Goal: Transaction & Acquisition: Purchase product/service

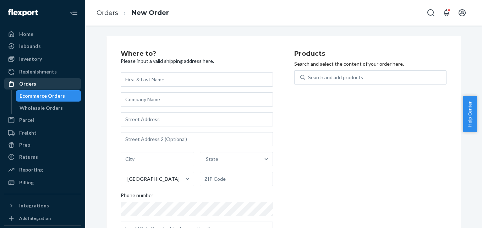
click at [22, 84] on div "Orders" at bounding box center [27, 83] width 17 height 7
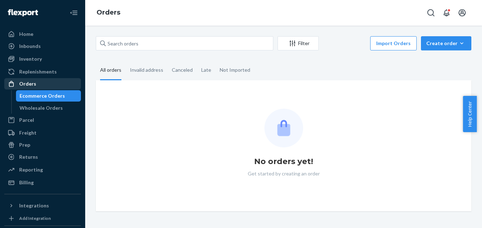
click at [32, 85] on div "Orders" at bounding box center [27, 83] width 17 height 7
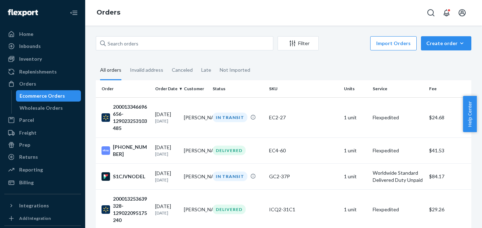
click at [356, 66] on fieldset "All orders Invalid address Canceled Late Not Imported" at bounding box center [283, 71] width 375 height 20
click at [22, 60] on div "Inventory" at bounding box center [30, 58] width 23 height 7
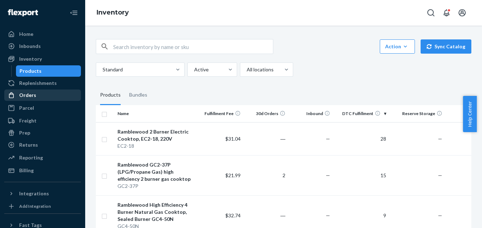
click at [37, 90] on div "Orders" at bounding box center [42, 95] width 75 height 10
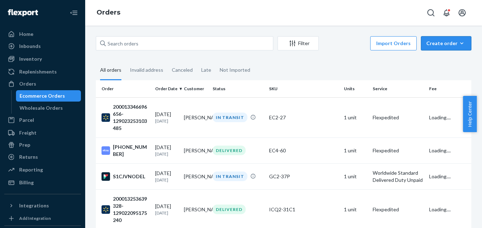
click at [435, 43] on div "Create order" at bounding box center [446, 43] width 40 height 7
click at [437, 60] on span "Ecommerce order" at bounding box center [450, 60] width 44 height 5
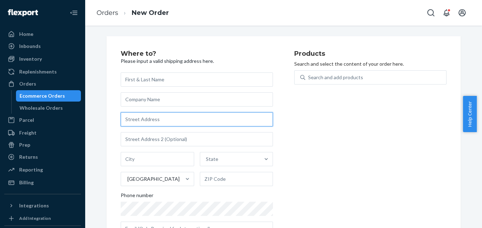
click at [139, 118] on input "text" at bounding box center [197, 119] width 152 height 14
paste input "[STREET_ADDRESS]"
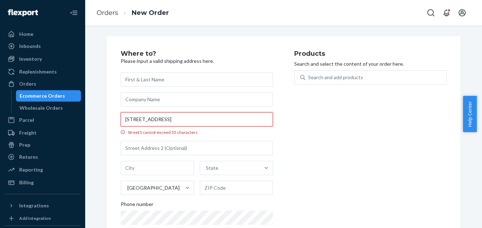
drag, startPoint x: 219, startPoint y: 118, endPoint x: 244, endPoint y: 120, distance: 25.9
click at [244, 120] on input "[STREET_ADDRESS]" at bounding box center [197, 119] width 152 height 14
type input "[STREET_ADDRESS]"
click at [215, 189] on input "text" at bounding box center [236, 188] width 73 height 14
paste input "08701"
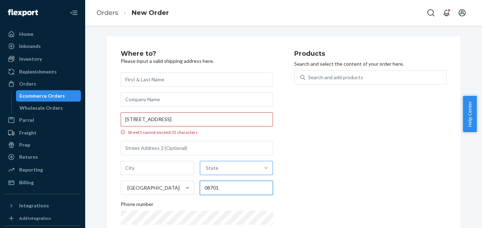
type input "08701"
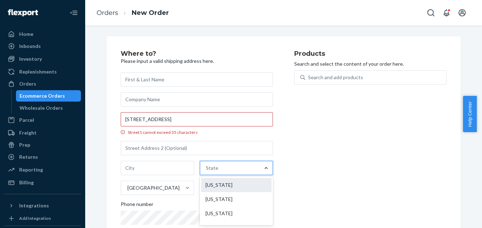
scroll to position [461, 0]
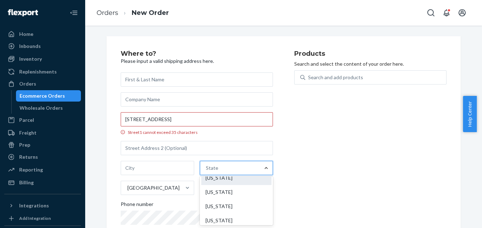
click at [222, 181] on div "[US_STATE]" at bounding box center [236, 178] width 71 height 14
click at [207, 171] on input "option [US_STATE] focused, 33 of 59. 59 results available. Use Up and Down to c…" at bounding box center [206, 167] width 1 height 7
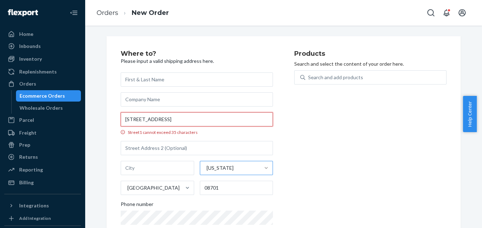
drag, startPoint x: 189, startPoint y: 121, endPoint x: 211, endPoint y: 120, distance: 22.4
click at [211, 120] on input "[STREET_ADDRESS]" at bounding box center [197, 119] width 152 height 14
click at [145, 167] on input "text" at bounding box center [157, 168] width 73 height 14
paste input "Lakewood"
type input "Lakewood"
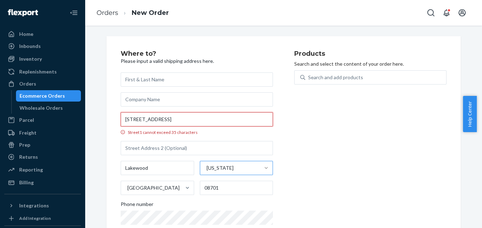
drag, startPoint x: 210, startPoint y: 118, endPoint x: 235, endPoint y: 120, distance: 25.6
click at [235, 120] on input "[STREET_ADDRESS]" at bounding box center [197, 119] width 152 height 14
drag, startPoint x: 187, startPoint y: 118, endPoint x: 221, endPoint y: 120, distance: 34.1
click at [221, 120] on input "[STREET_ADDRESS]" at bounding box center [197, 119] width 152 height 14
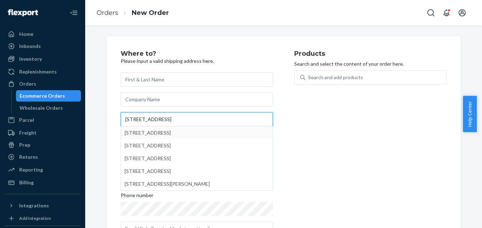
type input "[STREET_ADDRESS]"
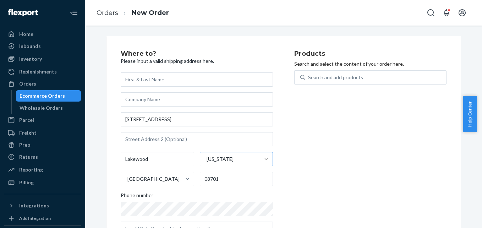
click at [330, 142] on div "Products Search and select the content of your order here. Search and add produ…" at bounding box center [370, 145] width 152 height 191
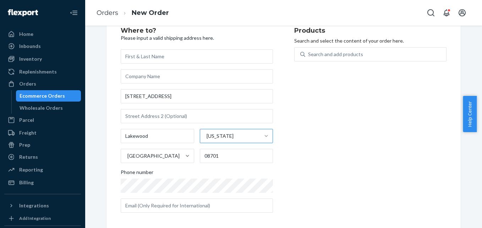
scroll to position [28, 0]
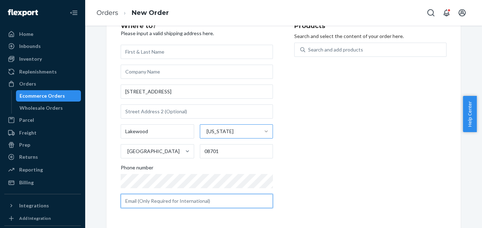
click at [207, 201] on input "text" at bounding box center [197, 201] width 152 height 14
paste input "[PERSON_NAME][EMAIL_ADDRESS][DOMAIN_NAME]>"
type input "[PERSON_NAME][EMAIL_ADDRESS][DOMAIN_NAME]"
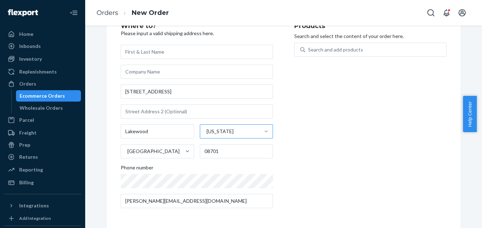
click at [324, 196] on div "Products Search and select the content of your order here. Search and add produ…" at bounding box center [370, 118] width 152 height 191
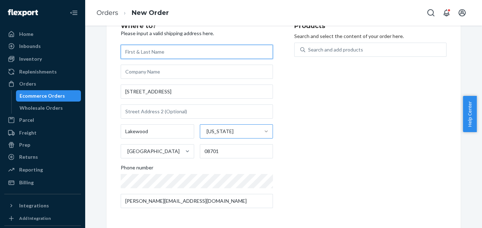
click at [158, 52] on input "text" at bounding box center [197, 52] width 152 height 14
paste input "[PERSON_NAME]"
type input "[PERSON_NAME]"
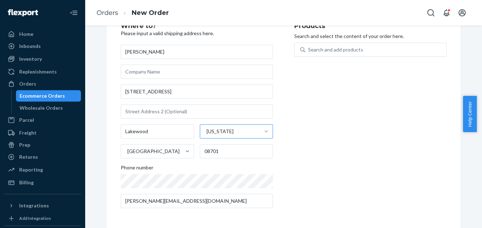
click at [340, 136] on div "Products Search and select the content of your order here. Search and add produ…" at bounding box center [370, 118] width 152 height 191
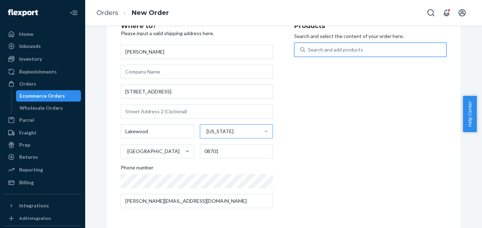
click at [335, 51] on div "Search and add products" at bounding box center [335, 49] width 55 height 7
click at [309, 51] on input "0 results available. Use Up and Down to choose options, press Enter to select t…" at bounding box center [308, 49] width 1 height 7
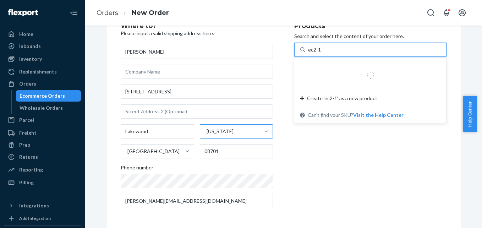
type input "ec2-18"
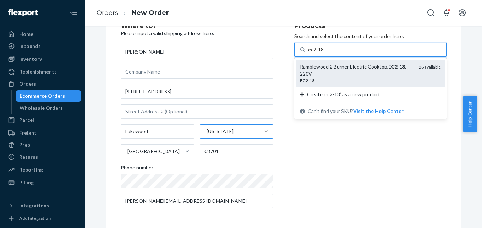
click at [339, 70] on div "Ramblewood 2 Burner Electric Cooktop, EC2 - 18 , 220V" at bounding box center [356, 70] width 113 height 14
click at [324, 53] on input "ec2-18" at bounding box center [316, 49] width 16 height 7
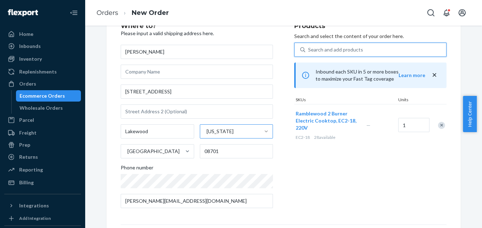
click at [374, 48] on div "Search and add products" at bounding box center [375, 49] width 141 height 13
click at [309, 48] on input "0 results available. Use Up and Down to choose options, press Enter to select t…" at bounding box center [308, 49] width 1 height 7
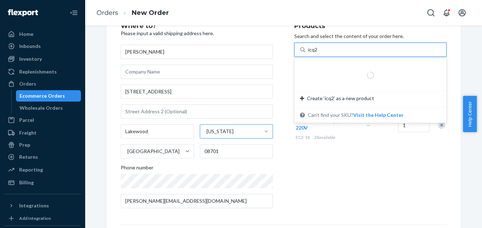
type input "icq2-"
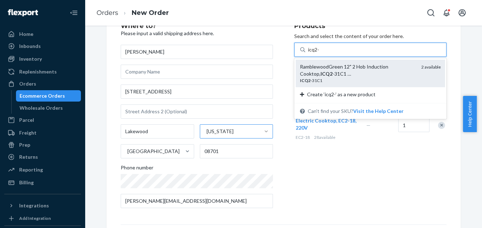
click at [378, 71] on div "RamblewoodGreen 12" 2 Hob Induction Cooktop, ICQ2 -31C1 …" at bounding box center [358, 70] width 116 height 14
click at [320, 53] on input "icq2-" at bounding box center [314, 49] width 12 height 7
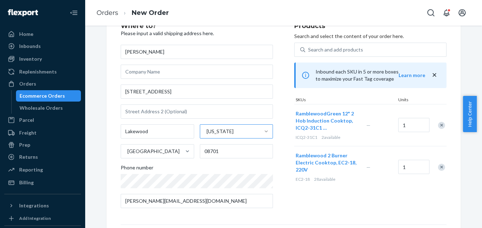
click at [377, 166] on div "—" at bounding box center [381, 167] width 32 height 18
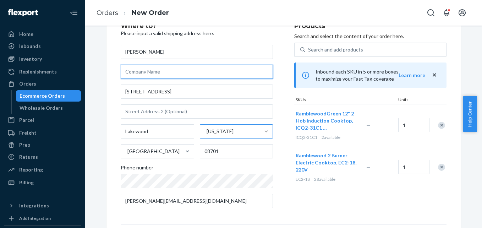
click at [175, 70] on input "text" at bounding box center [197, 72] width 152 height 14
type input "Park Ave Appliance"
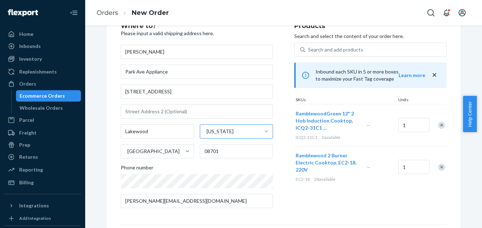
click at [441, 97] on div "SKUs Units" at bounding box center [370, 100] width 152 height 7
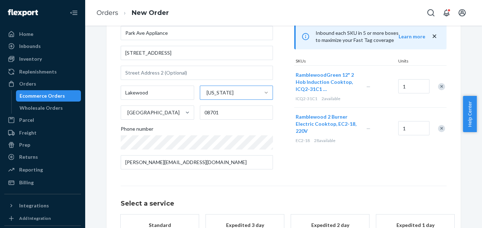
scroll to position [131, 0]
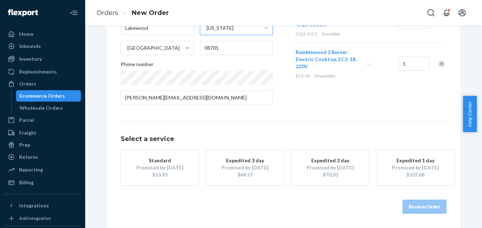
click at [244, 172] on div "$64.57" at bounding box center [244, 174] width 57 height 7
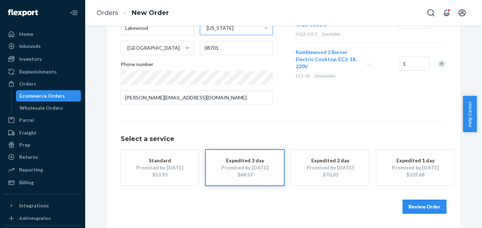
click at [420, 204] on button "Review Order" at bounding box center [424, 206] width 44 height 14
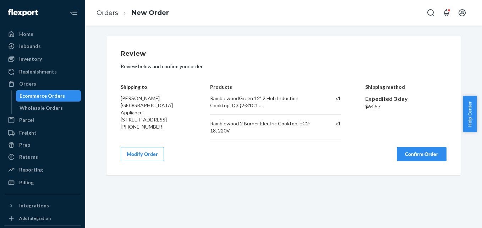
scroll to position [0, 0]
click at [168, 136] on div "Shipping to [PERSON_NAME][GEOGRAPHIC_DATA] Appliance [STREET_ADDRESS] [PHONE_NU…" at bounding box center [153, 106] width 65 height 66
click at [173, 135] on div "Shipping to [PERSON_NAME][GEOGRAPHIC_DATA] Appliance [STREET_ADDRESS] [PHONE_NU…" at bounding box center [153, 106] width 65 height 66
click at [423, 154] on button "Confirm Order" at bounding box center [422, 154] width 50 height 14
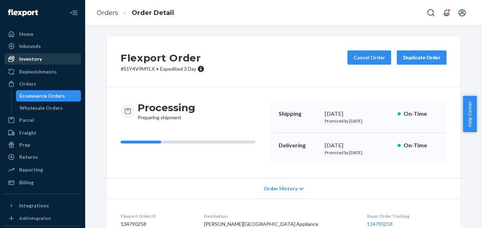
click at [24, 59] on div "Inventory" at bounding box center [30, 58] width 23 height 7
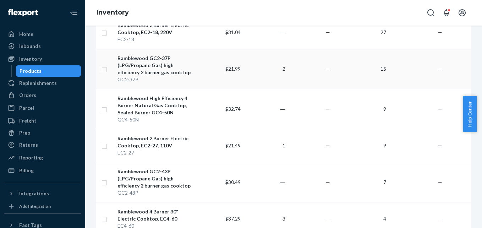
scroll to position [71, 0]
